Goal: Navigation & Orientation: Find specific page/section

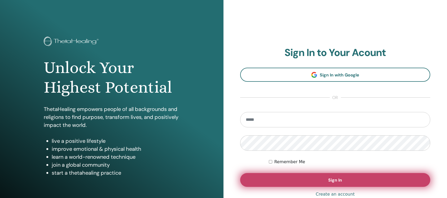
type input "**********"
click at [306, 184] on button "Sign In" at bounding box center [335, 180] width 190 height 14
